Goal: Task Accomplishment & Management: Manage account settings

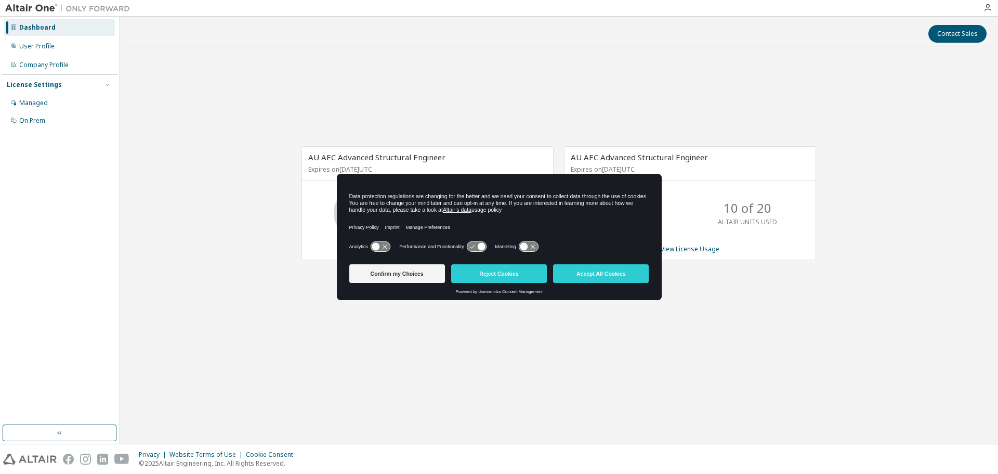
click at [481, 83] on div "AU AEC Advanced Structural Engineer Expires on May 31, 2026 UTC 0 of 10 ALTAIR …" at bounding box center [559, 209] width 868 height 308
click at [597, 270] on button "Accept All Cookies" at bounding box center [601, 273] width 96 height 19
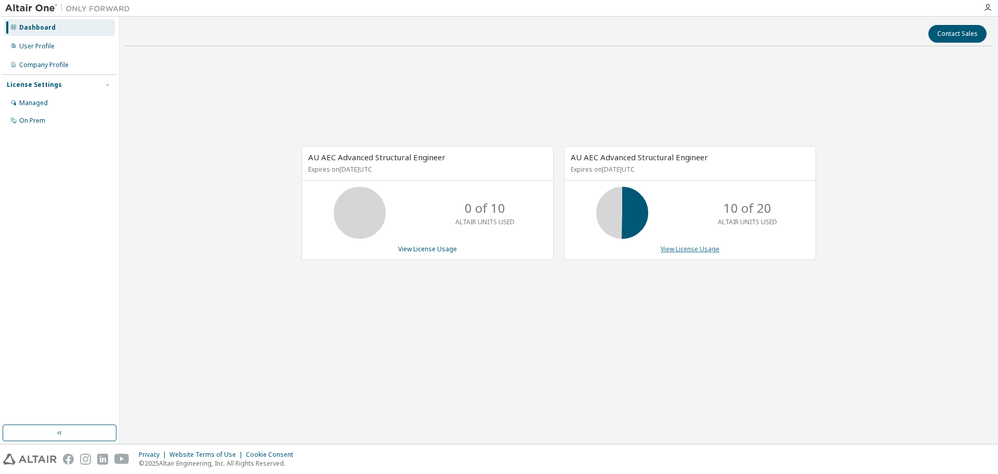
click at [700, 249] on link "View License Usage" at bounding box center [690, 248] width 59 height 9
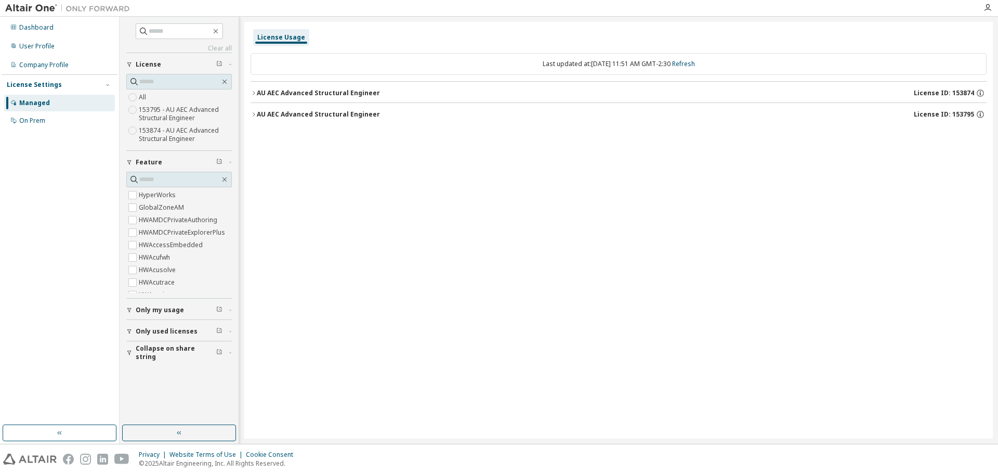
click at [256, 92] on icon "button" at bounding box center [254, 93] width 6 height 6
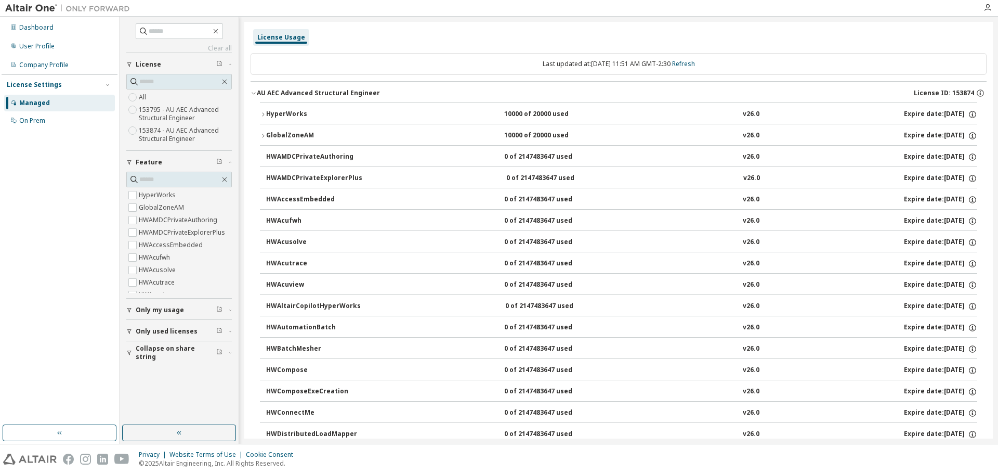
click at [257, 96] on div "AU AEC Advanced Structural Engineer" at bounding box center [318, 93] width 123 height 8
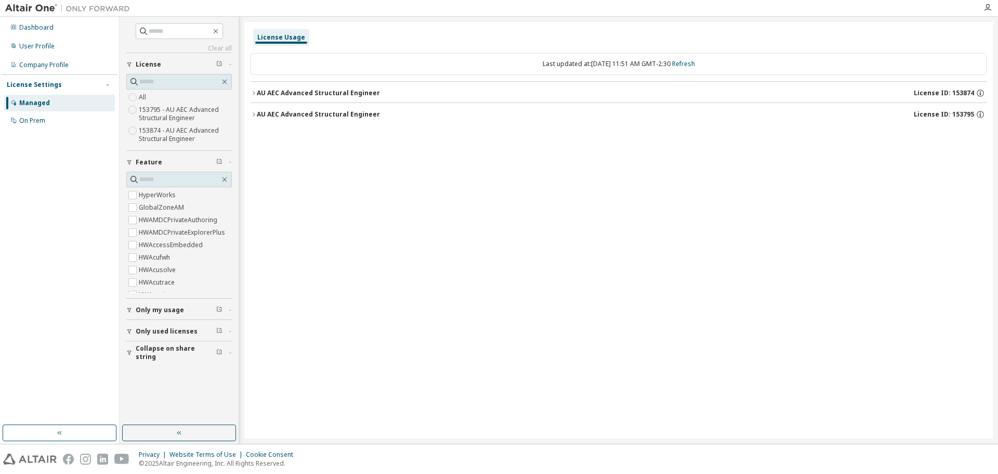
click at [255, 112] on icon "button" at bounding box center [254, 114] width 6 height 6
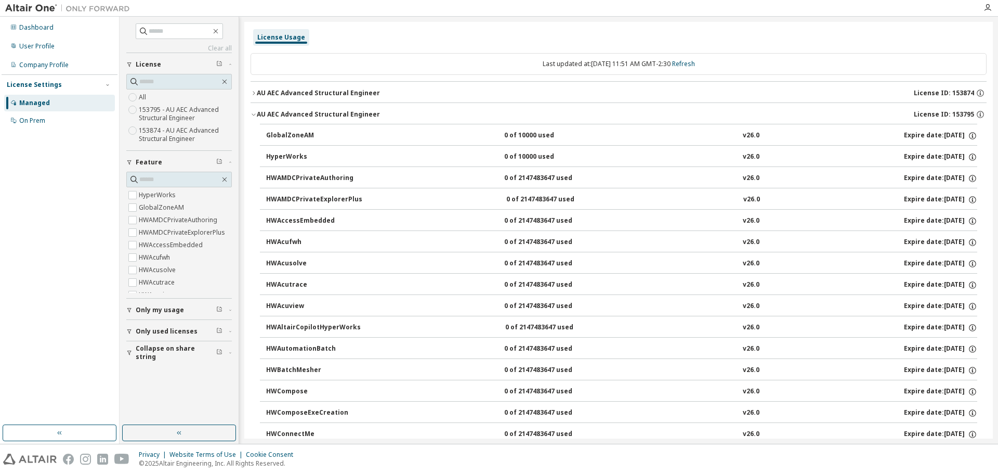
click at [291, 156] on div "HyperWorks" at bounding box center [313, 156] width 94 height 9
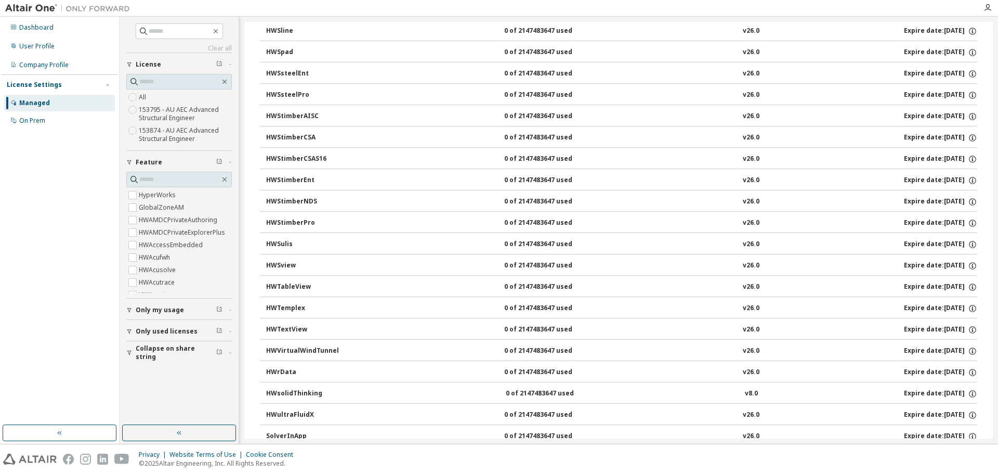
scroll to position [2018, 0]
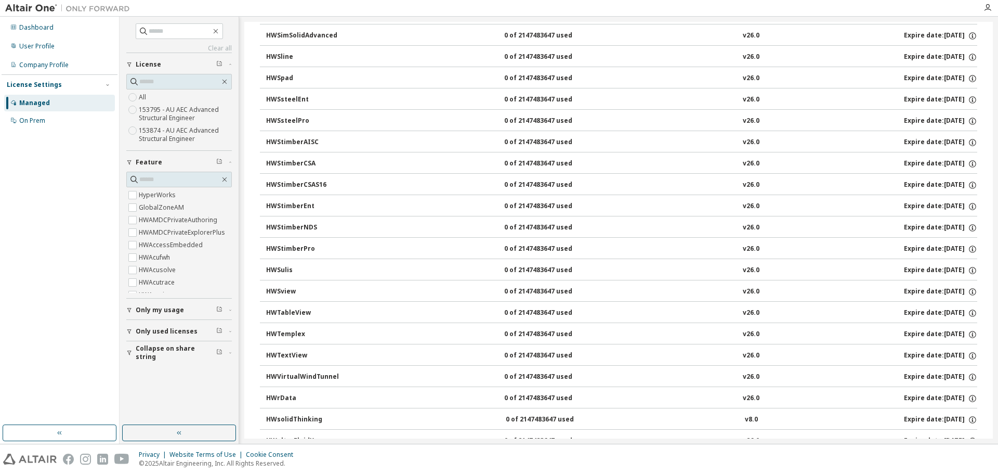
click at [289, 161] on div "HWStimberCSA" at bounding box center [313, 163] width 94 height 9
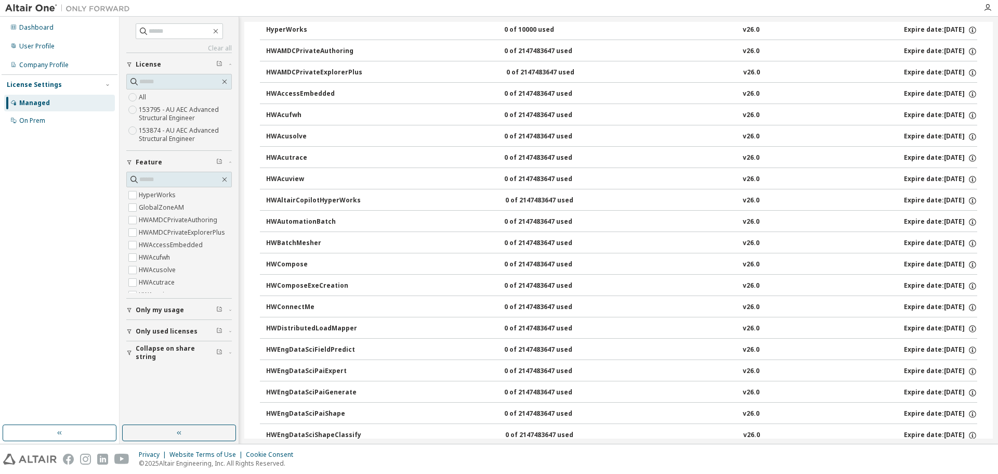
scroll to position [0, 0]
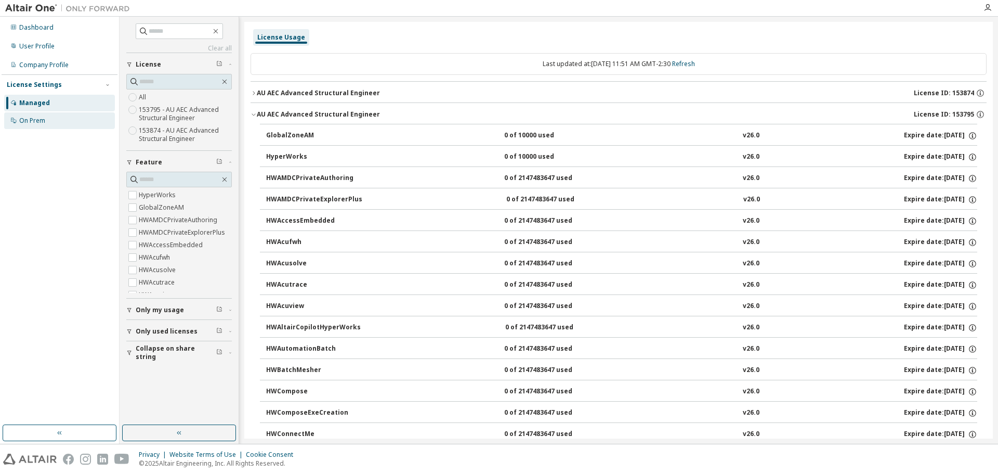
click at [47, 119] on div "On Prem" at bounding box center [59, 120] width 111 height 17
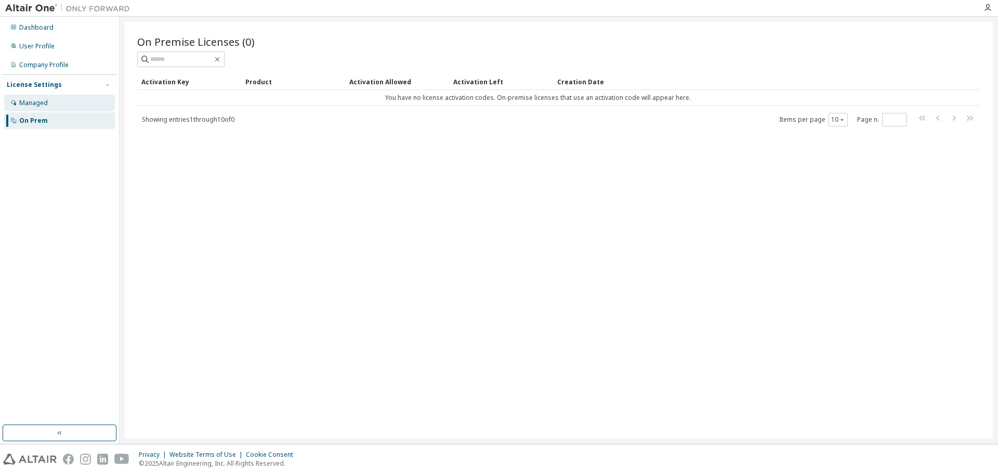
click at [59, 106] on div "Managed" at bounding box center [59, 103] width 111 height 17
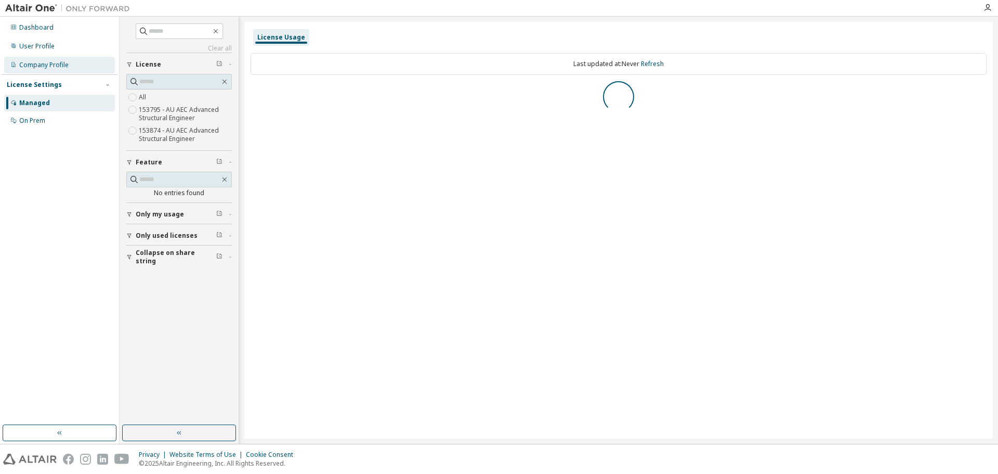
click at [55, 61] on div "Company Profile" at bounding box center [43, 65] width 49 height 8
